Goal: Find specific page/section: Find specific page/section

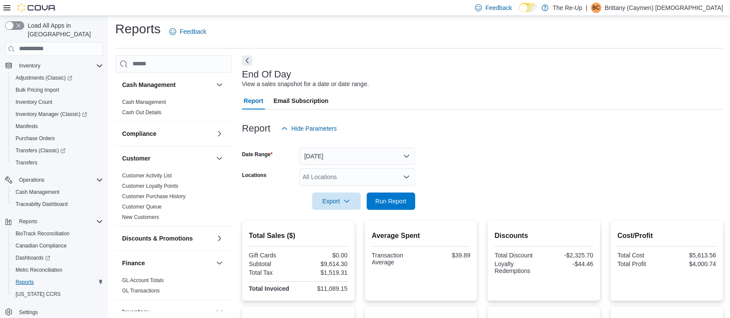
scroll to position [118, 0]
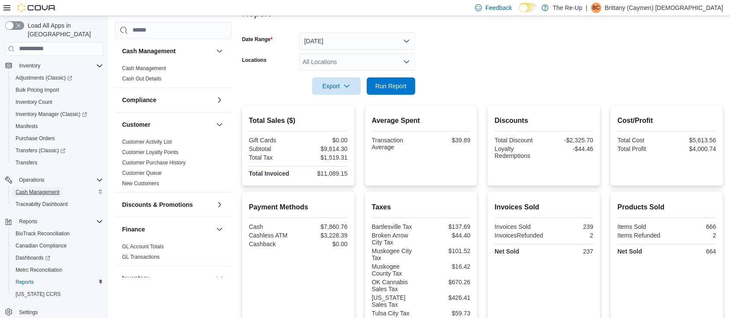
click at [48, 187] on span "Cash Management" at bounding box center [38, 192] width 44 height 10
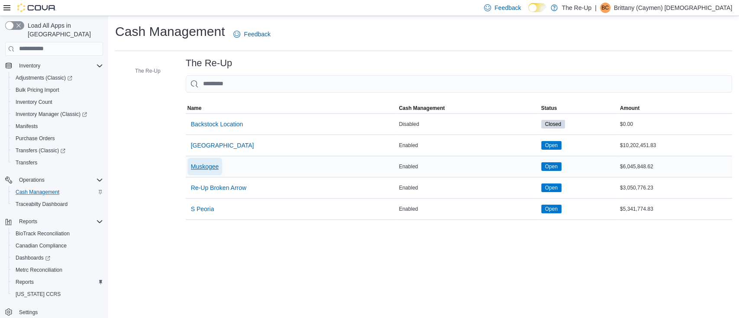
click at [206, 164] on span "Muskogee" at bounding box center [205, 166] width 28 height 9
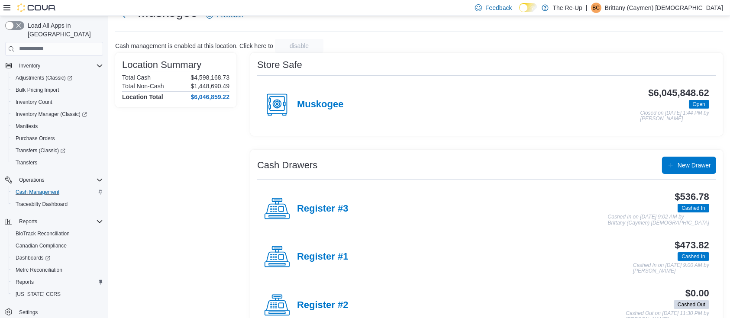
scroll to position [59, 0]
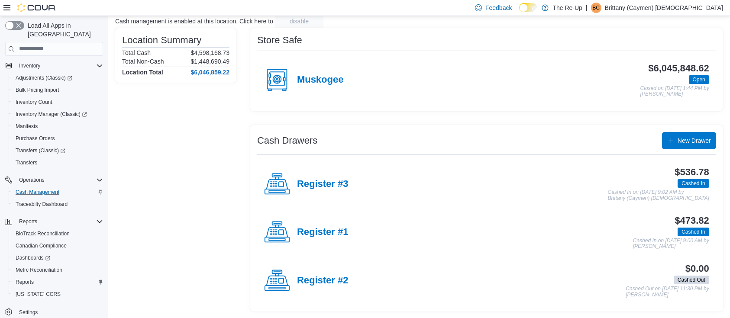
click at [343, 190] on div "Register #3" at bounding box center [306, 184] width 84 height 26
